Goal: Transaction & Acquisition: Purchase product/service

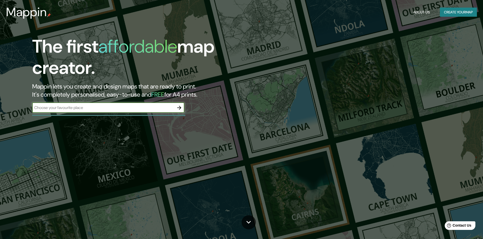
click at [180, 108] on icon "button" at bounding box center [179, 108] width 4 height 4
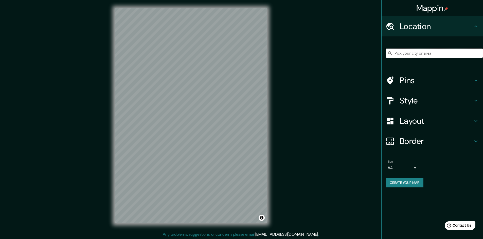
click at [427, 49] on input "Pick your city or area" at bounding box center [433, 53] width 97 height 9
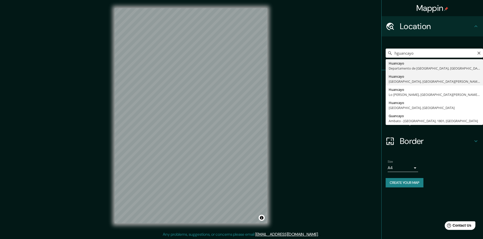
type input "Huancayo, [GEOGRAPHIC_DATA], [GEOGRAPHIC_DATA]"
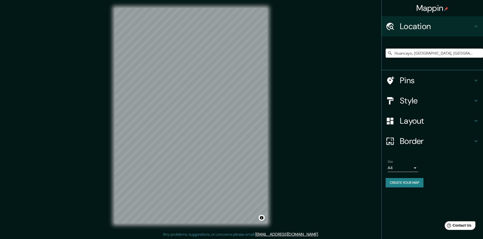
click at [471, 103] on h4 "Style" at bounding box center [436, 101] width 73 height 10
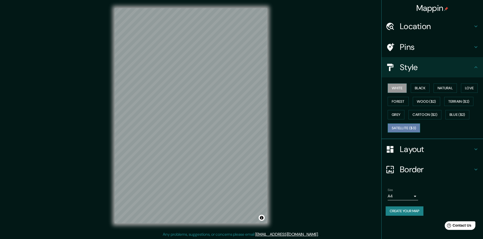
click at [417, 126] on button "Satellite ($3)" at bounding box center [404, 128] width 32 height 9
click at [395, 88] on button "White" at bounding box center [397, 88] width 19 height 9
click at [421, 88] on button "Black" at bounding box center [420, 88] width 19 height 9
click at [442, 87] on button "Natural" at bounding box center [444, 88] width 23 height 9
click at [401, 91] on button "White" at bounding box center [397, 88] width 19 height 9
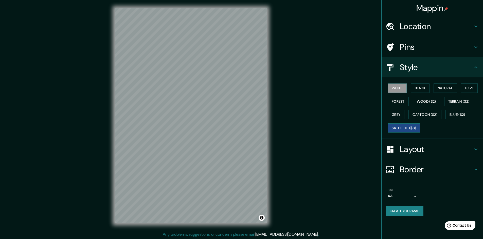
click at [412, 127] on button "Satellite ($3)" at bounding box center [404, 128] width 32 height 9
click at [399, 89] on button "White" at bounding box center [397, 88] width 19 height 9
click at [409, 127] on button "Satellite ($3)" at bounding box center [404, 128] width 32 height 9
click at [402, 89] on button "White" at bounding box center [397, 88] width 19 height 9
click at [416, 89] on button "Black" at bounding box center [420, 88] width 19 height 9
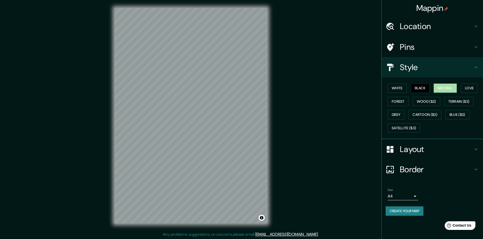
click at [446, 86] on button "Natural" at bounding box center [444, 88] width 23 height 9
click at [469, 87] on button "Love" at bounding box center [469, 88] width 17 height 9
click at [401, 101] on button "Forest" at bounding box center [398, 101] width 21 height 9
click at [428, 100] on button "Wood ($2)" at bounding box center [426, 101] width 27 height 9
click at [455, 100] on button "Terrain ($2)" at bounding box center [458, 101] width 29 height 9
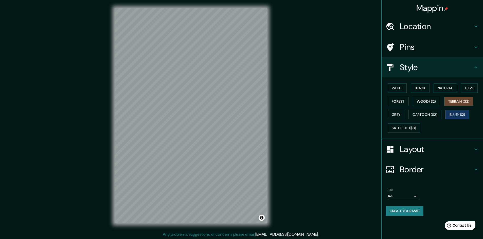
click at [453, 111] on button "Blue ($2)" at bounding box center [457, 114] width 24 height 9
click at [437, 113] on button "Cartoon ($2)" at bounding box center [424, 114] width 33 height 9
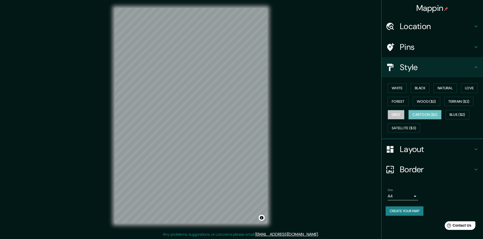
click at [397, 114] on button "Grey" at bounding box center [396, 114] width 17 height 9
click at [412, 131] on button "Satellite ($3)" at bounding box center [404, 128] width 32 height 9
